Goal: Task Accomplishment & Management: Manage account settings

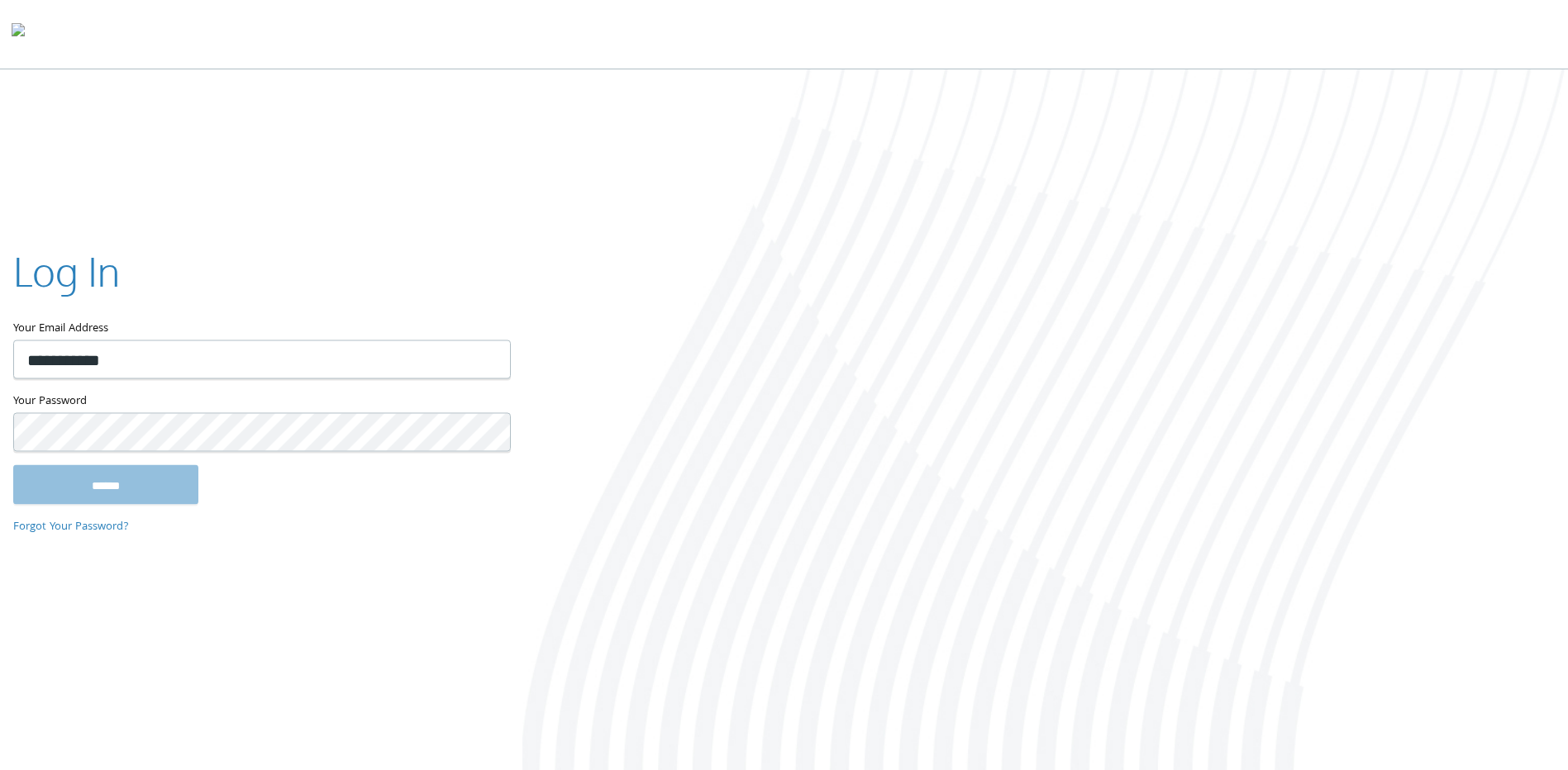
type input "**********"
click at [13, 465] on input "******" at bounding box center [106, 485] width 185 height 40
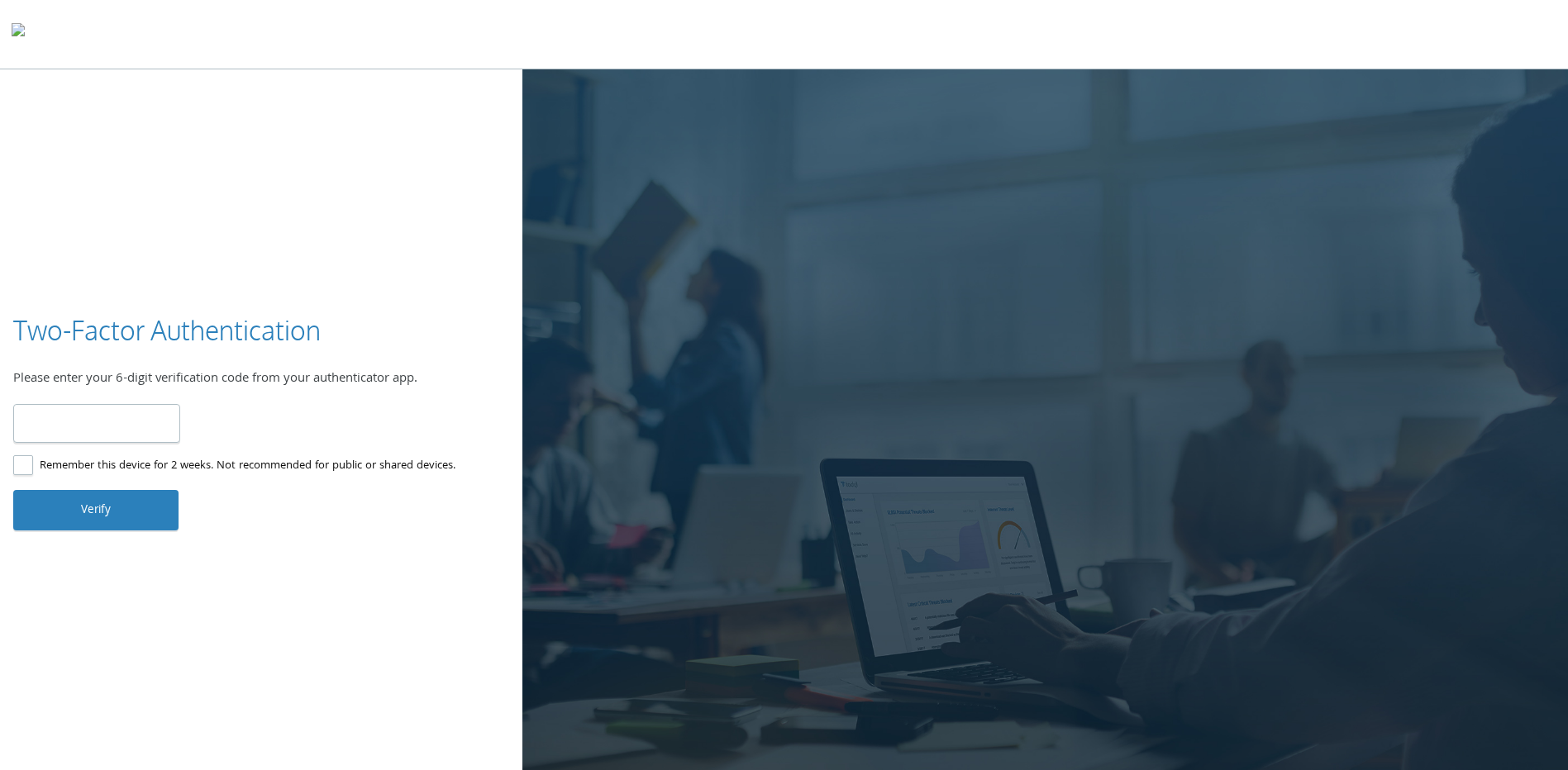
type input "******"
